Goal: Information Seeking & Learning: Learn about a topic

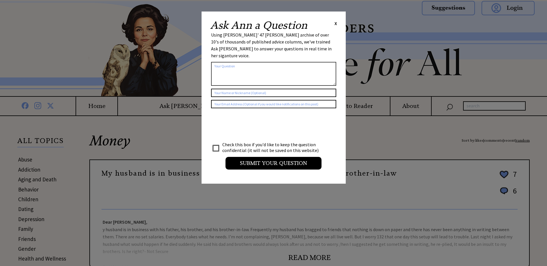
click at [335, 22] on span "X" at bounding box center [335, 23] width 3 height 6
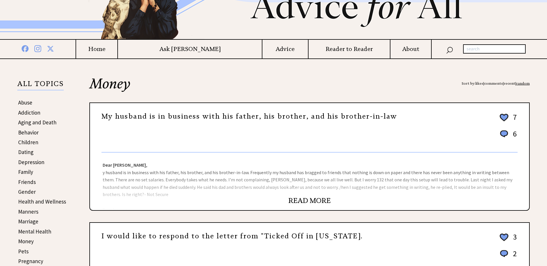
scroll to position [58, 0]
click at [302, 198] on link "READ MORE" at bounding box center [309, 200] width 42 height 9
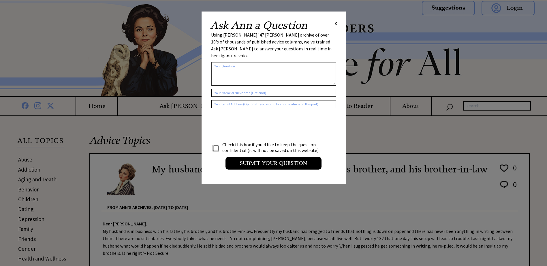
click at [335, 24] on span "X" at bounding box center [335, 23] width 3 height 6
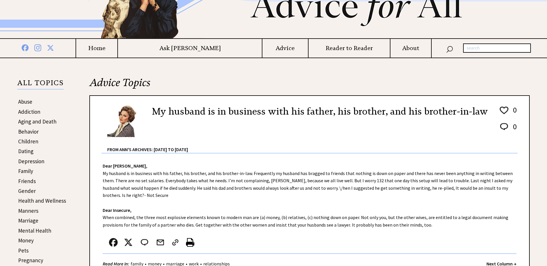
scroll to position [86, 0]
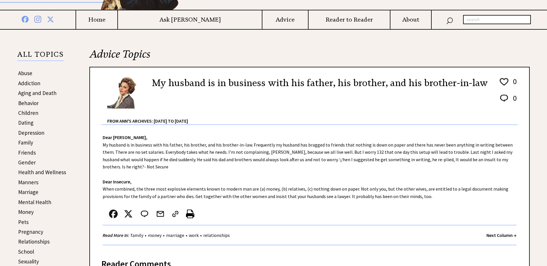
click at [491, 235] on strong "Next Column →" at bounding box center [501, 236] width 30 height 6
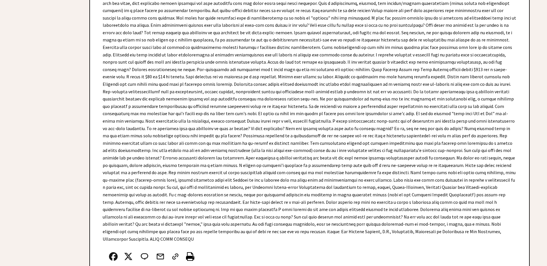
scroll to position [1758, 0]
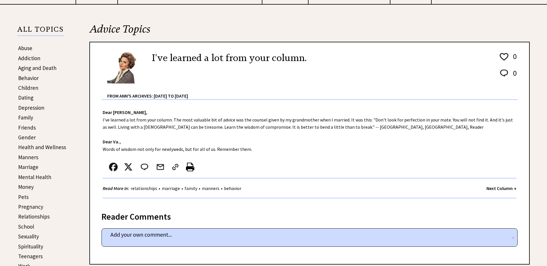
scroll to position [115, 0]
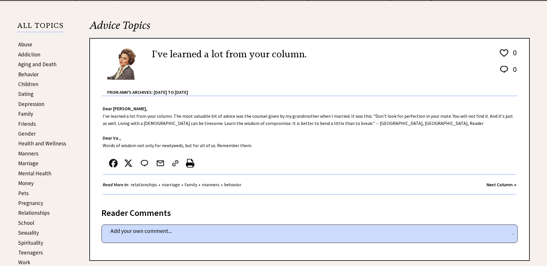
click at [492, 184] on strong "Next Column →" at bounding box center [501, 185] width 30 height 6
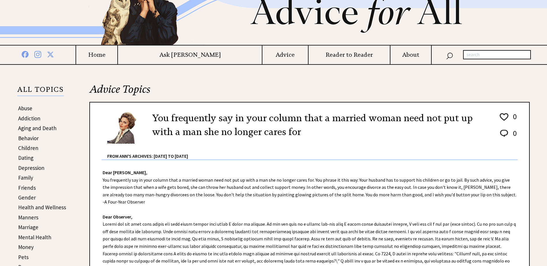
scroll to position [58, 0]
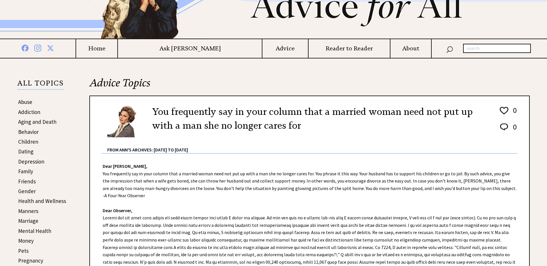
click at [27, 132] on link "Behavior" at bounding box center [28, 132] width 20 height 7
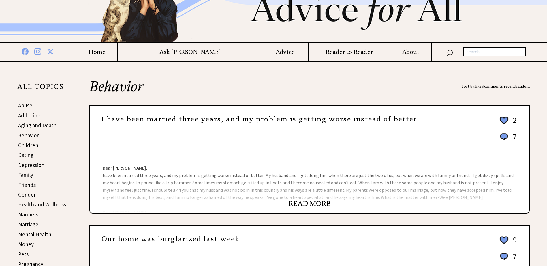
scroll to position [58, 0]
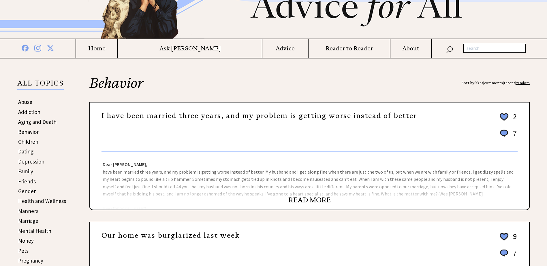
click at [311, 199] on link "READ MORE" at bounding box center [309, 200] width 42 height 9
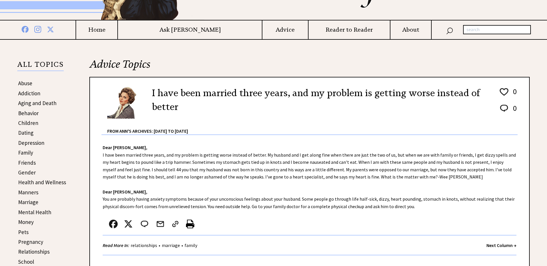
scroll to position [86, 0]
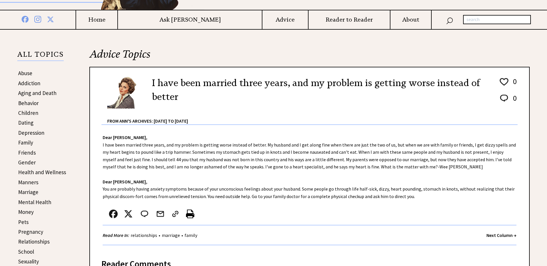
click at [29, 184] on link "Manners" at bounding box center [28, 182] width 20 height 7
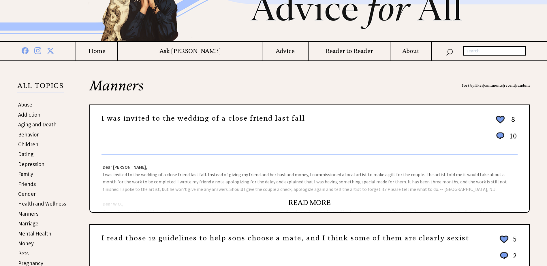
scroll to position [58, 0]
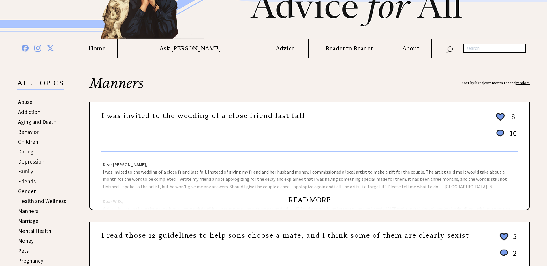
click at [297, 199] on link "READ MORE" at bounding box center [309, 200] width 42 height 9
